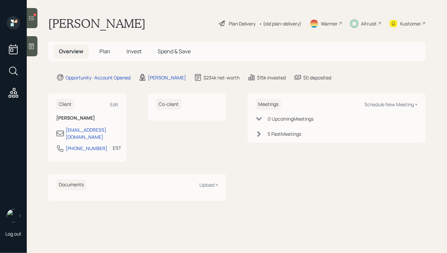
click at [398, 23] on div "Kustomer" at bounding box center [408, 23] width 36 height 15
click at [134, 54] on span "Invest" at bounding box center [134, 51] width 15 height 7
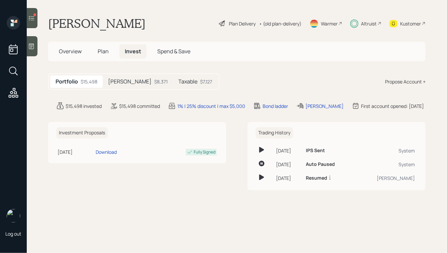
click at [154, 81] on div "$8,371" at bounding box center [160, 81] width 13 height 7
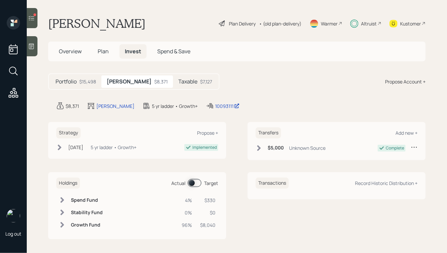
click at [173, 81] on div "Taxable $7,127" at bounding box center [195, 81] width 45 height 12
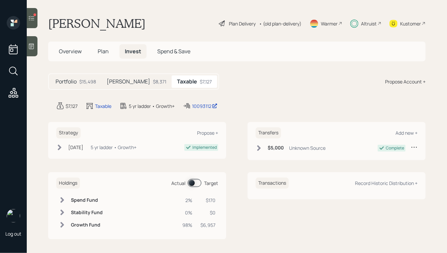
click at [153, 79] on div "$8,371" at bounding box center [159, 81] width 13 height 7
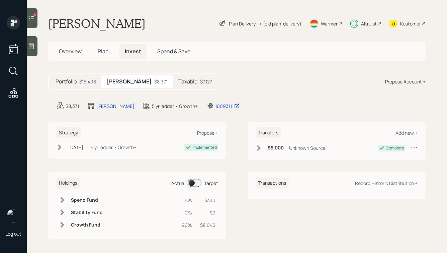
click at [178, 79] on h5 "Taxable" at bounding box center [187, 81] width 19 height 6
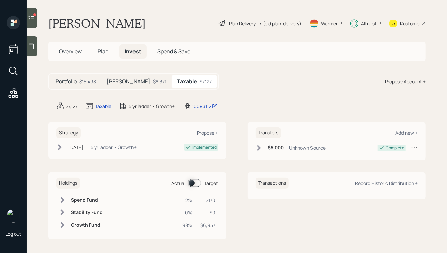
click at [30, 18] on icon at bounding box center [32, 18] width 6 height 5
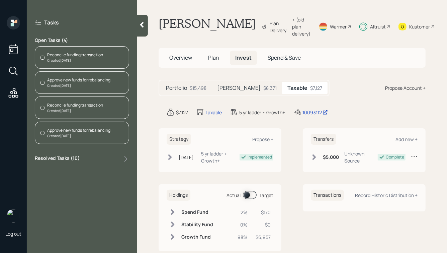
click at [142, 24] on icon at bounding box center [142, 25] width 4 height 6
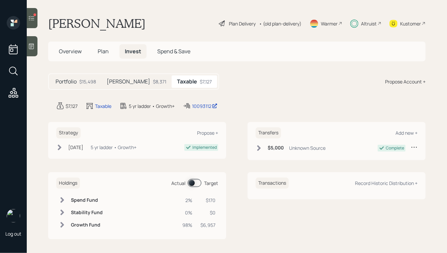
click at [32, 16] on icon at bounding box center [32, 18] width 6 height 5
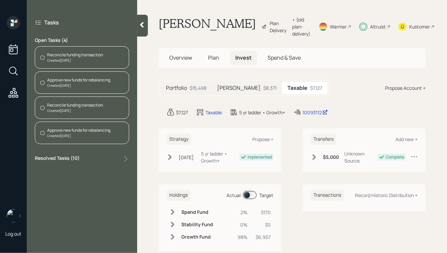
click at [79, 60] on div "Created [DATE]" at bounding box center [75, 60] width 56 height 5
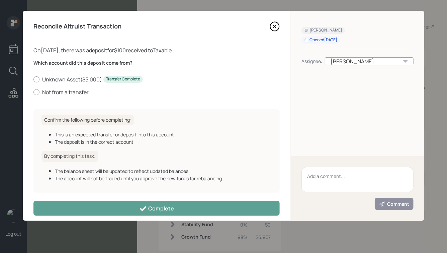
click at [273, 26] on icon at bounding box center [275, 26] width 10 height 10
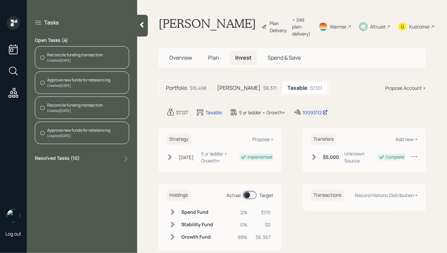
click at [72, 59] on div "Created [DATE]" at bounding box center [75, 60] width 56 height 5
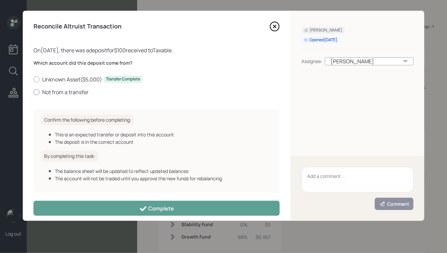
click at [60, 88] on label "Not from a transfer" at bounding box center [156, 91] width 246 height 7
click at [33, 92] on input "Not from a transfer" at bounding box center [33, 92] width 0 height 0
radio input "true"
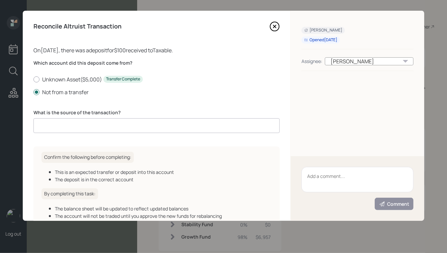
click at [84, 127] on input at bounding box center [156, 125] width 246 height 15
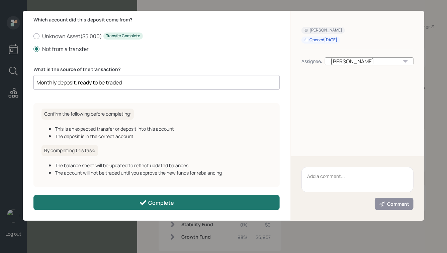
type input "Monthly deposit, ready to be traded"
click at [151, 199] on button "Complete" at bounding box center [156, 202] width 246 height 15
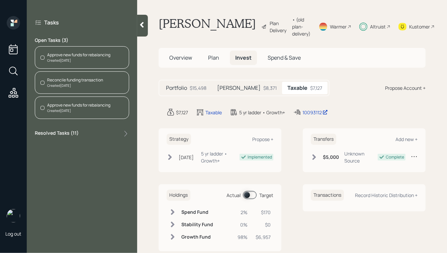
click at [76, 80] on div "Reconcile funding transaction" at bounding box center [75, 80] width 56 height 6
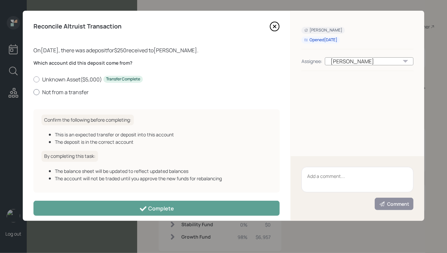
click at [68, 90] on label "Not from a transfer" at bounding box center [156, 91] width 246 height 7
click at [33, 92] on input "Not from a transfer" at bounding box center [33, 92] width 0 height 0
radio input "true"
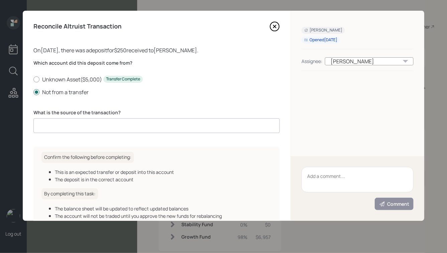
click at [63, 120] on input at bounding box center [156, 125] width 246 height 15
paste input "Monthly deposit, ready to be traded"
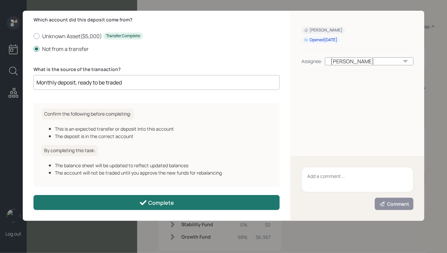
type input "Monthly deposit, ready to be traded"
click at [135, 200] on button "Complete" at bounding box center [156, 202] width 246 height 15
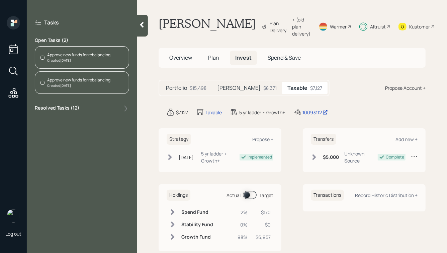
click at [77, 53] on div "Approve new funds for rebalancing" at bounding box center [78, 55] width 63 height 6
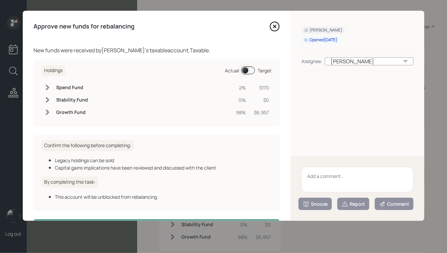
scroll to position [24, 0]
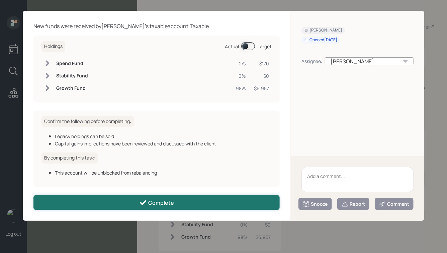
click at [165, 201] on div "Complete" at bounding box center [156, 203] width 35 height 8
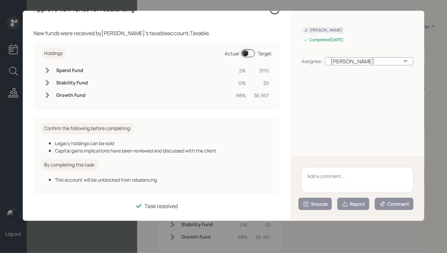
scroll to position [17, 0]
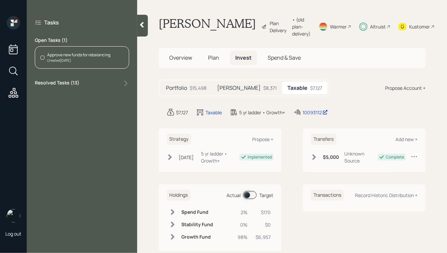
click at [89, 53] on div "Approve new funds for rebalancing" at bounding box center [78, 55] width 63 height 6
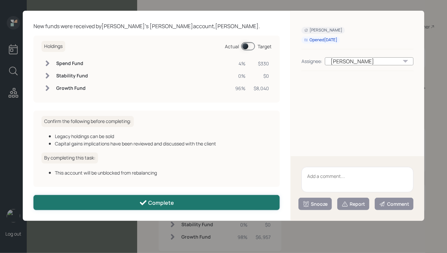
click at [132, 208] on button "Complete" at bounding box center [156, 202] width 246 height 15
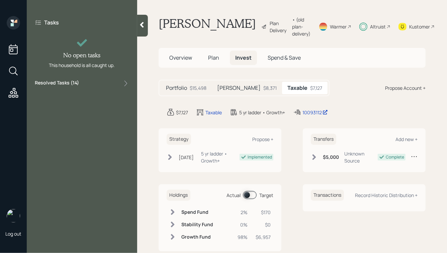
click at [143, 26] on icon at bounding box center [142, 25] width 4 height 6
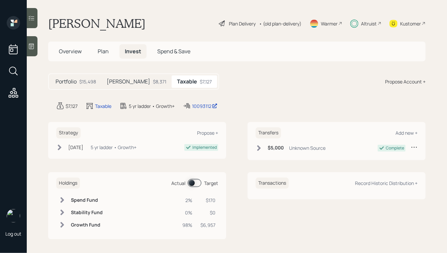
click at [11, 89] on icon at bounding box center [13, 93] width 12 height 12
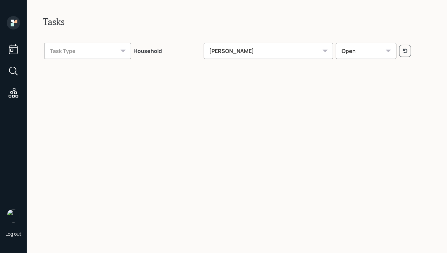
click at [233, 50] on div "[PERSON_NAME]" at bounding box center [269, 51] width 130 height 16
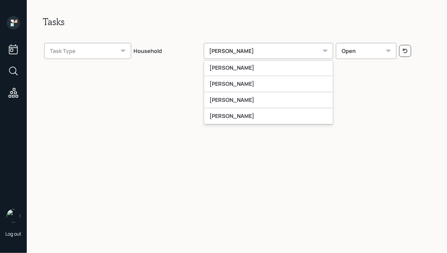
scroll to position [137, 0]
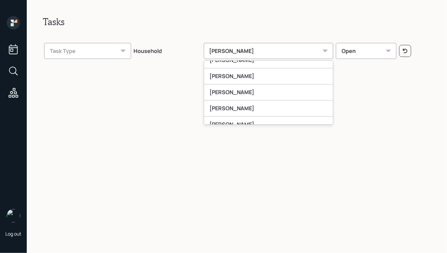
click at [240, 108] on div "[PERSON_NAME]" at bounding box center [268, 108] width 129 height 16
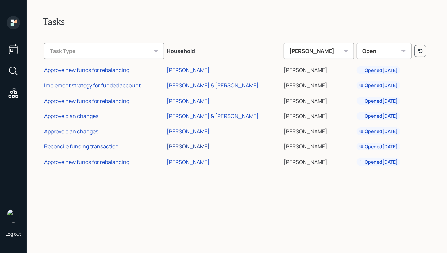
click at [188, 146] on div "[PERSON_NAME]" at bounding box center [189, 146] width 44 height 7
